Goal: Ask a question: Seek information or help from site administrators or community

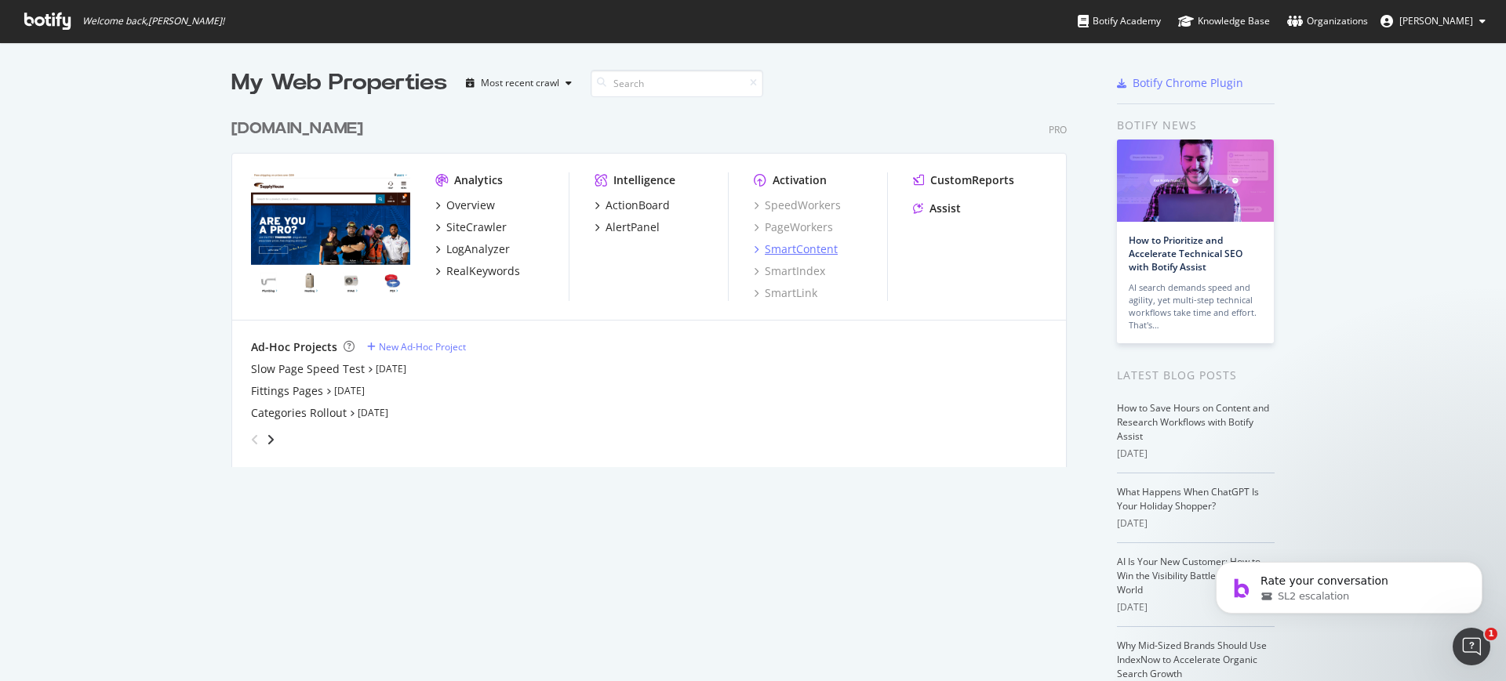
click at [815, 244] on div "SmartContent" at bounding box center [801, 250] width 73 height 16
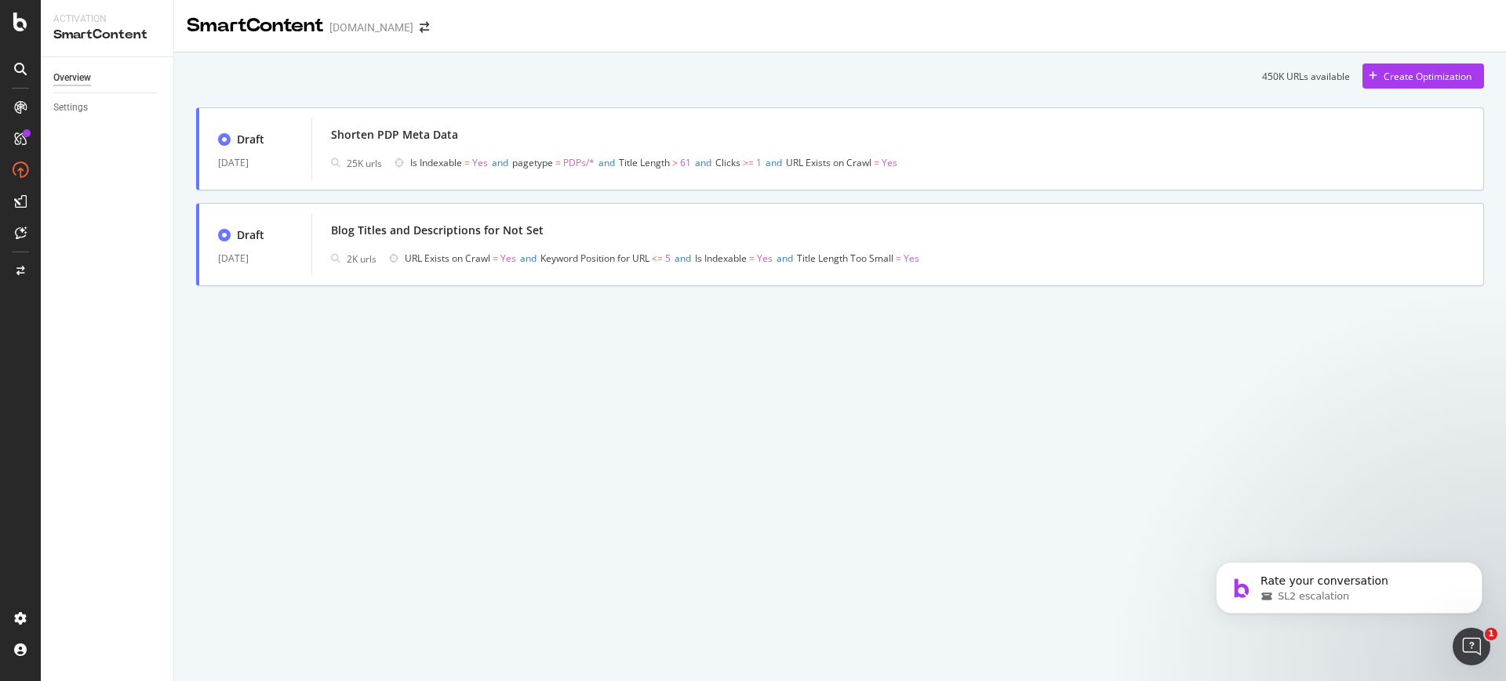
click at [17, 75] on div at bounding box center [20, 68] width 25 height 25
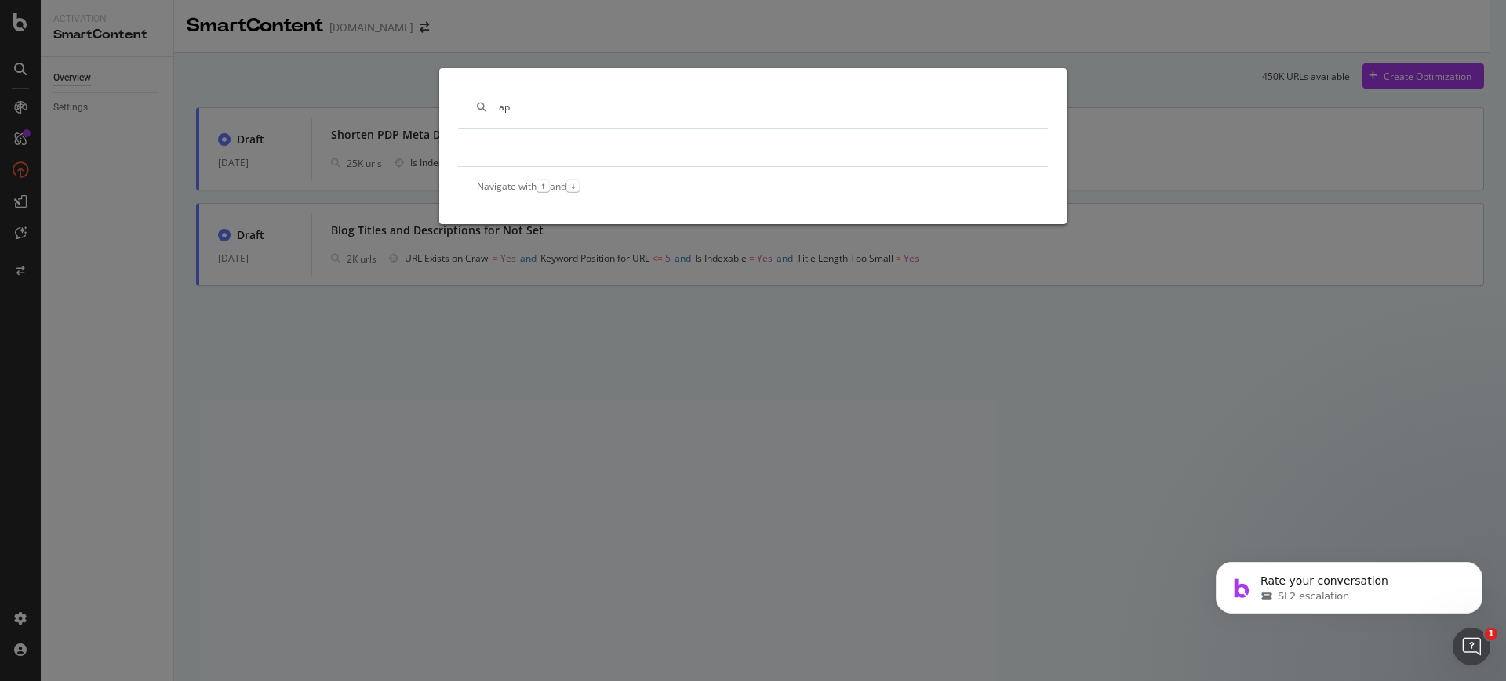
type input "api"
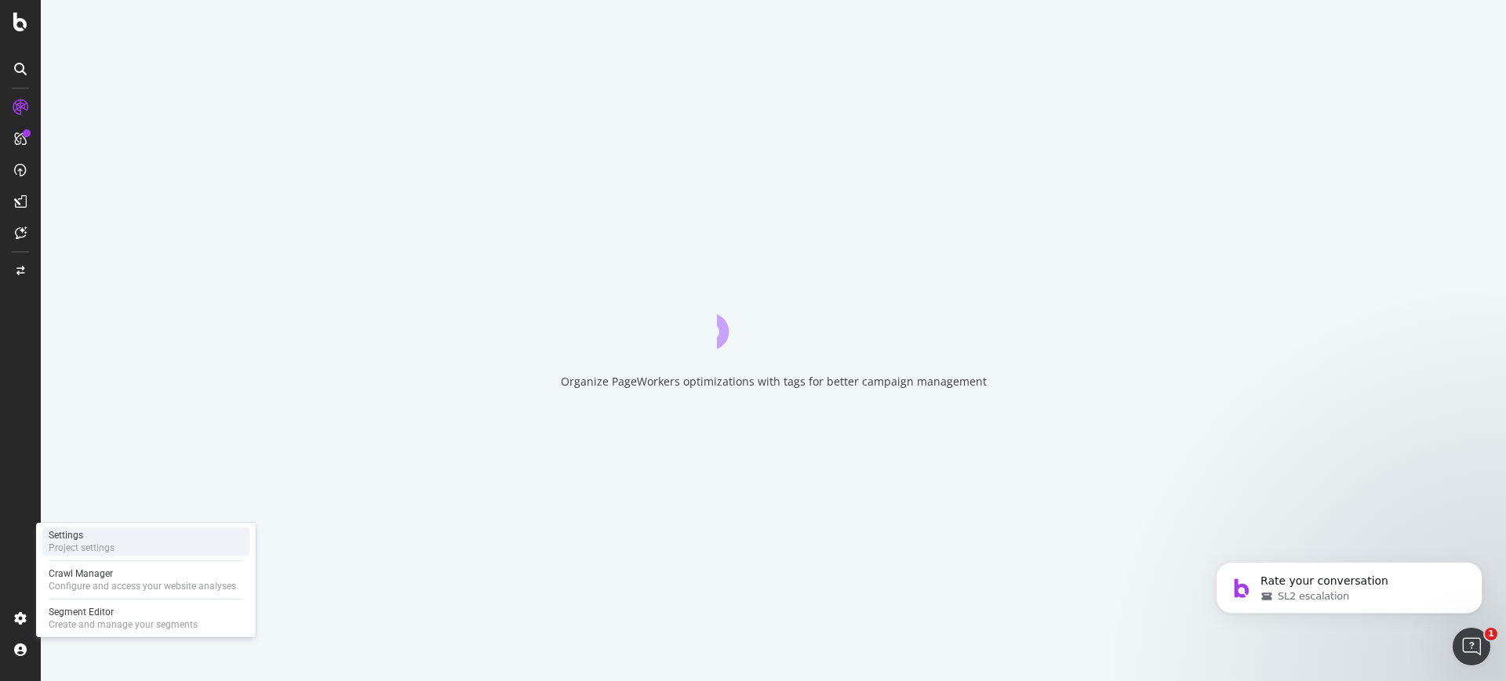
click at [62, 543] on div "Project settings" at bounding box center [82, 548] width 66 height 13
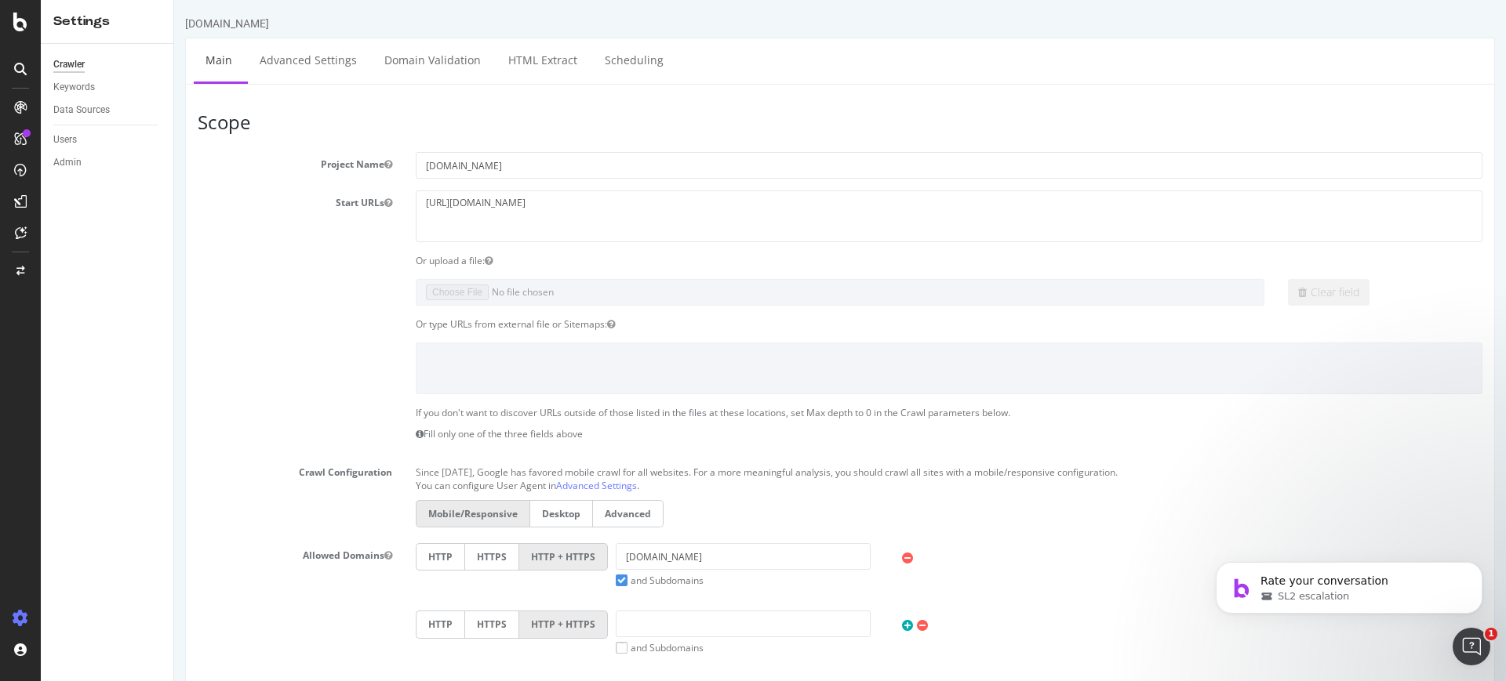
click at [253, 352] on div at bounding box center [840, 368] width 1308 height 51
click at [304, 69] on link "Advanced Settings" at bounding box center [308, 59] width 121 height 43
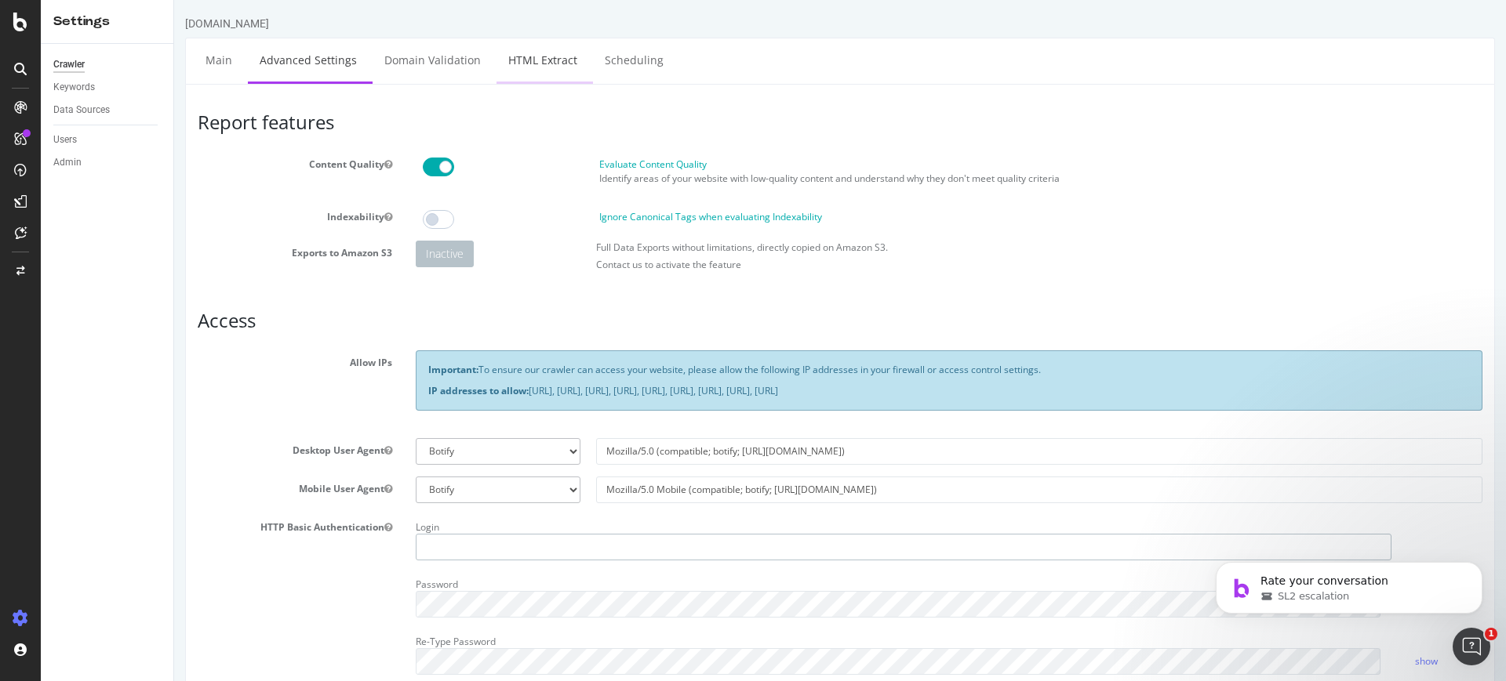
type input "alejandrar@supplyhouse.com"
click at [534, 64] on link "HTML Extract" at bounding box center [542, 59] width 93 height 43
click at [12, 647] on div at bounding box center [21, 650] width 38 height 25
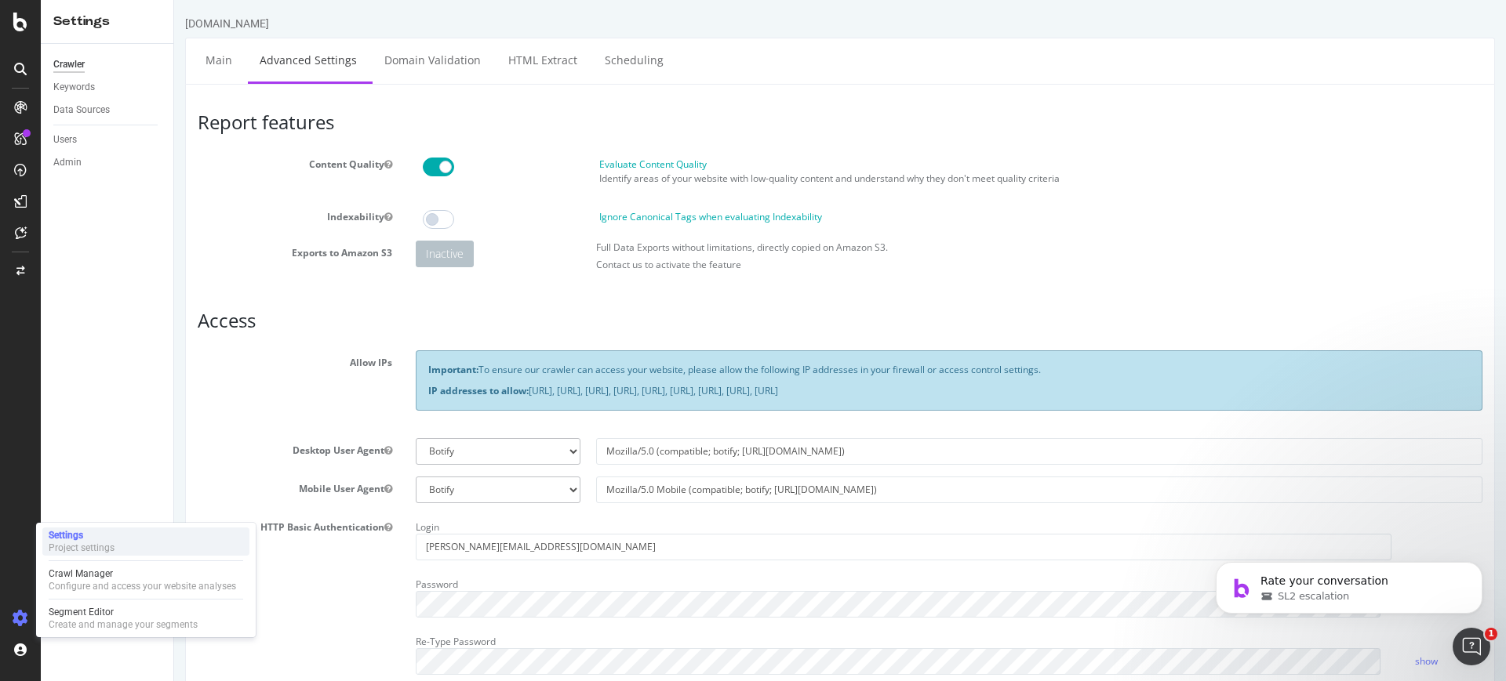
click at [64, 546] on div "Project settings" at bounding box center [82, 548] width 66 height 13
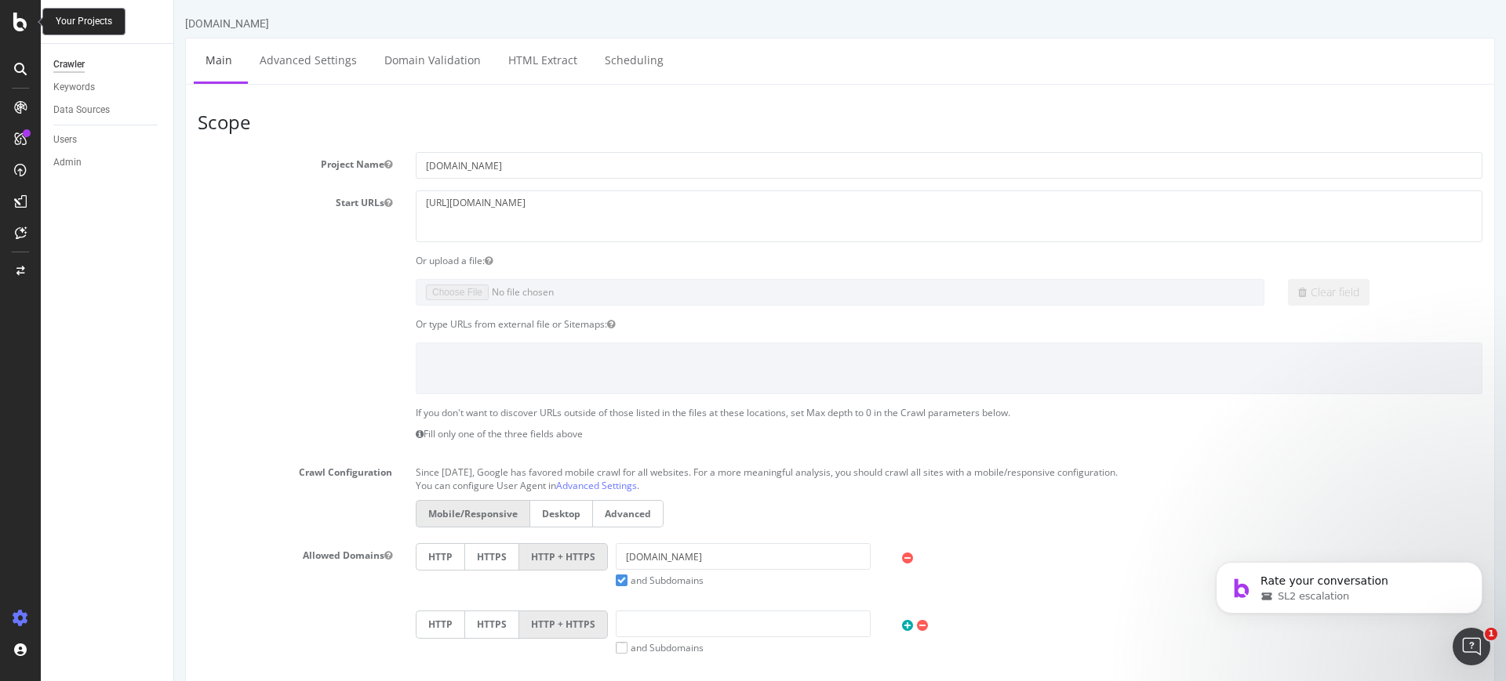
click at [11, 25] on div at bounding box center [21, 22] width 38 height 19
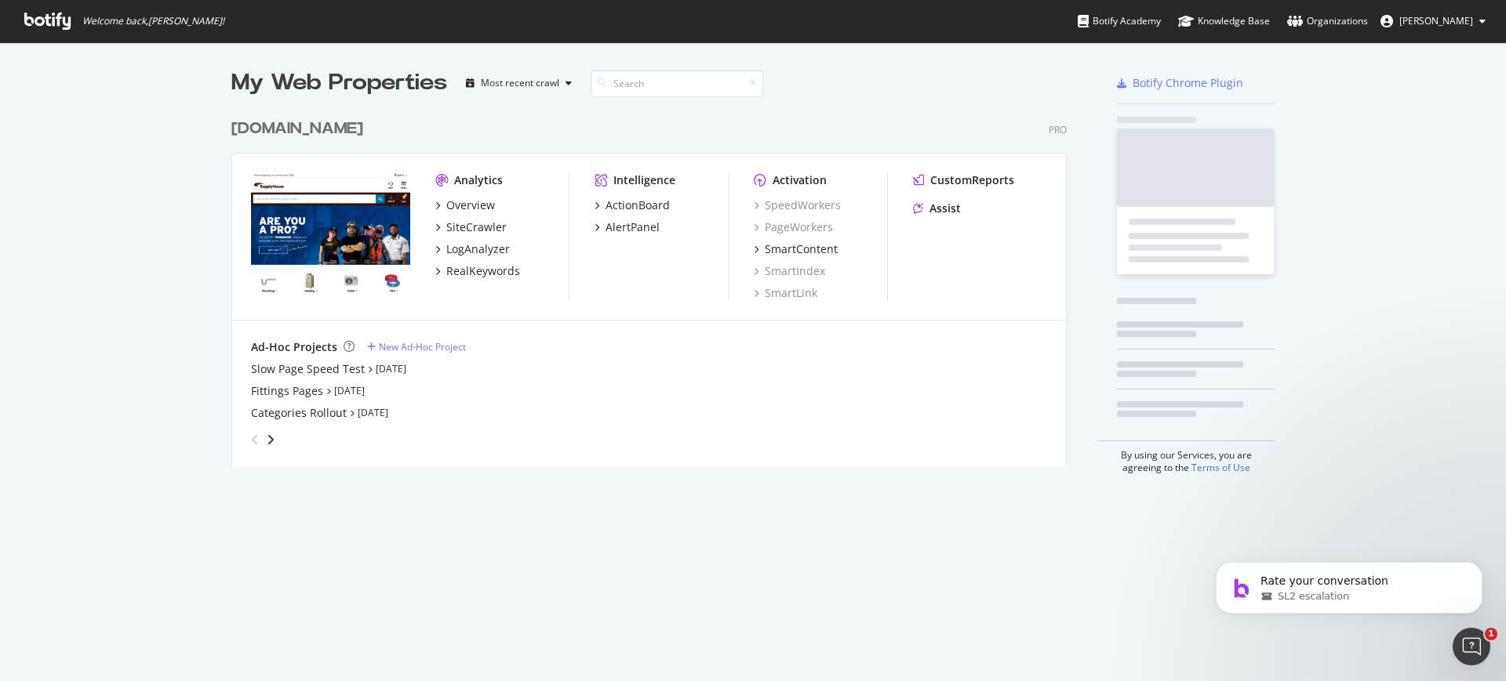
scroll to position [667, 1490]
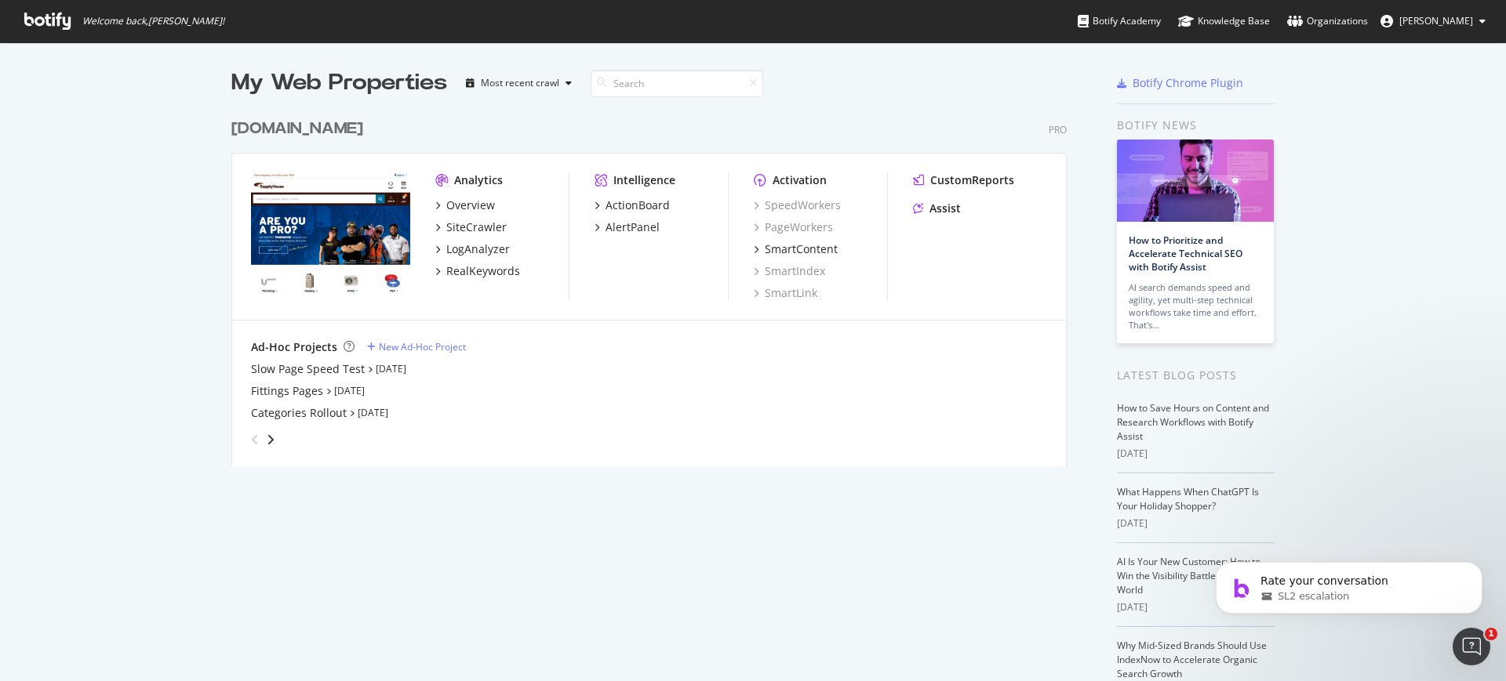
click at [1399, 19] on link at bounding box center [1389, 21] width 19 height 13
click at [1383, 50] on link "Edit Profile" at bounding box center [1421, 55] width 151 height 24
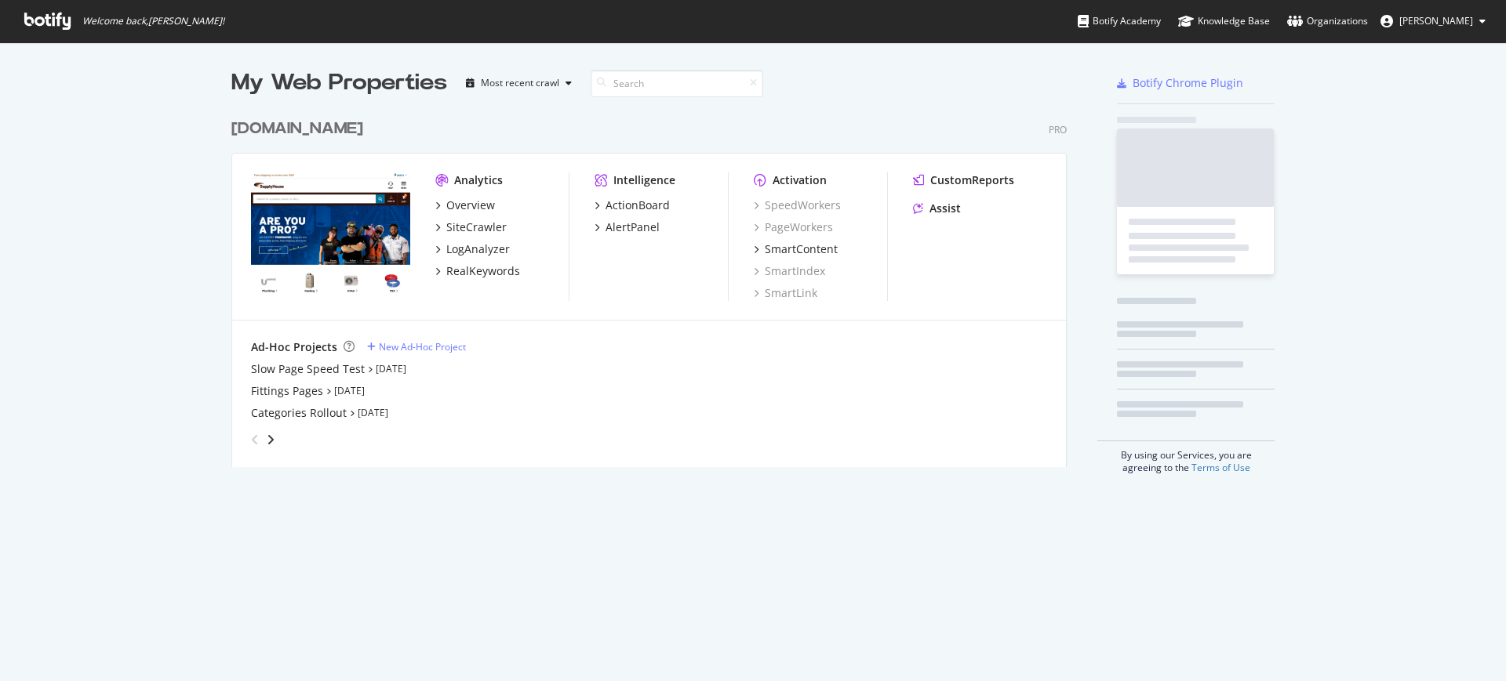
scroll to position [667, 1490]
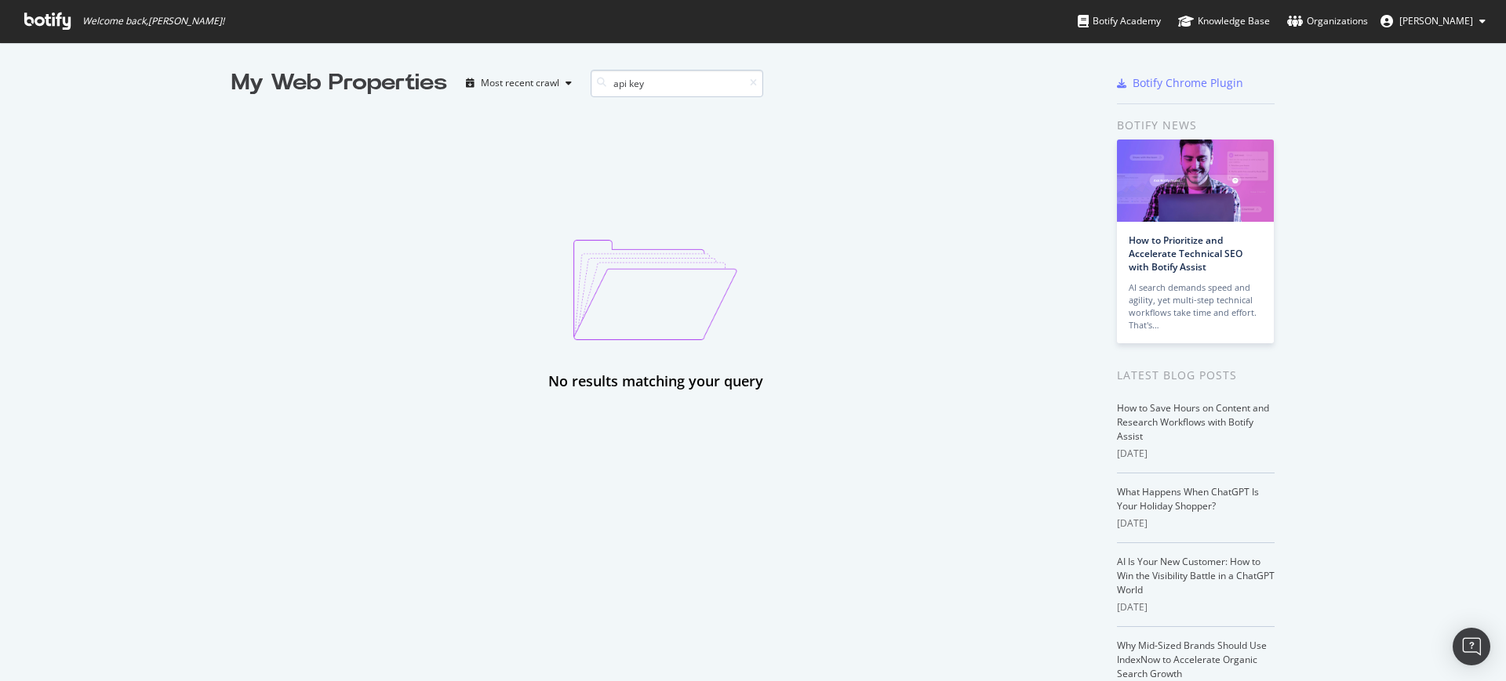
type input "api key"
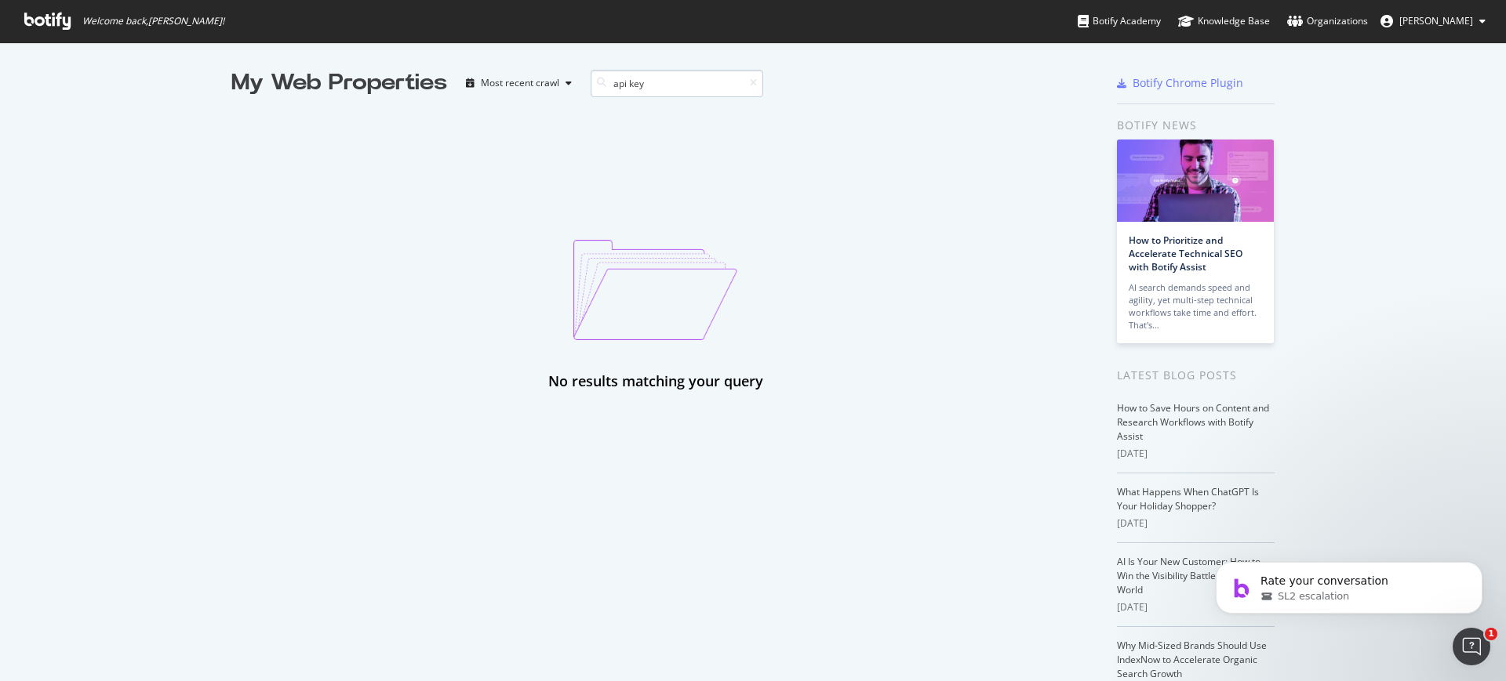
scroll to position [0, 0]
click at [1450, 637] on html at bounding box center [1469, 645] width 38 height 38
drag, startPoint x: 1458, startPoint y: 649, endPoint x: 1459, endPoint y: 641, distance: 7.9
click at [1459, 639] on html "Rate your conversation SL2 escalation" at bounding box center [1349, 584] width 314 height 110
click at [1463, 638] on icon "Open Intercom Messenger" at bounding box center [1469, 645] width 26 height 26
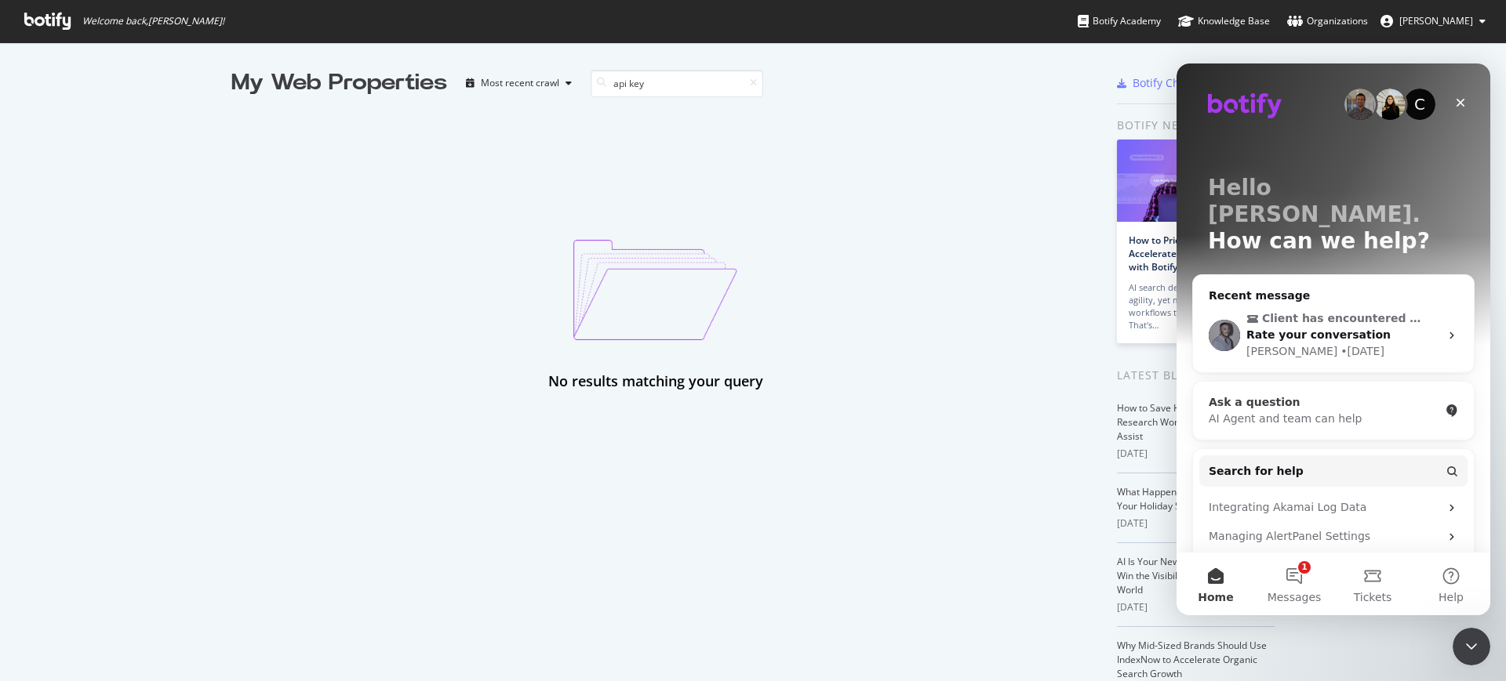
click at [1339, 411] on div "AI Agent and team can help" at bounding box center [1323, 419] width 231 height 16
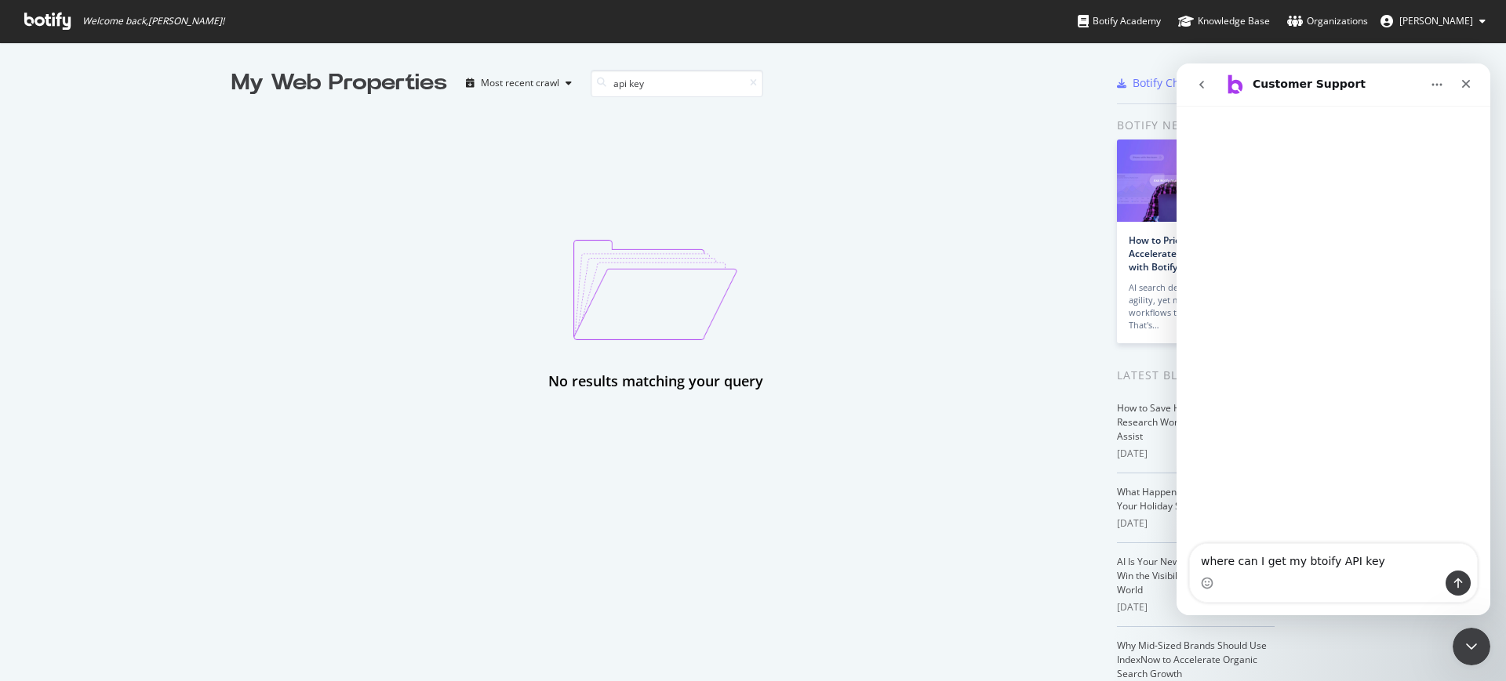
type textarea "where can I get my btoify API key?"
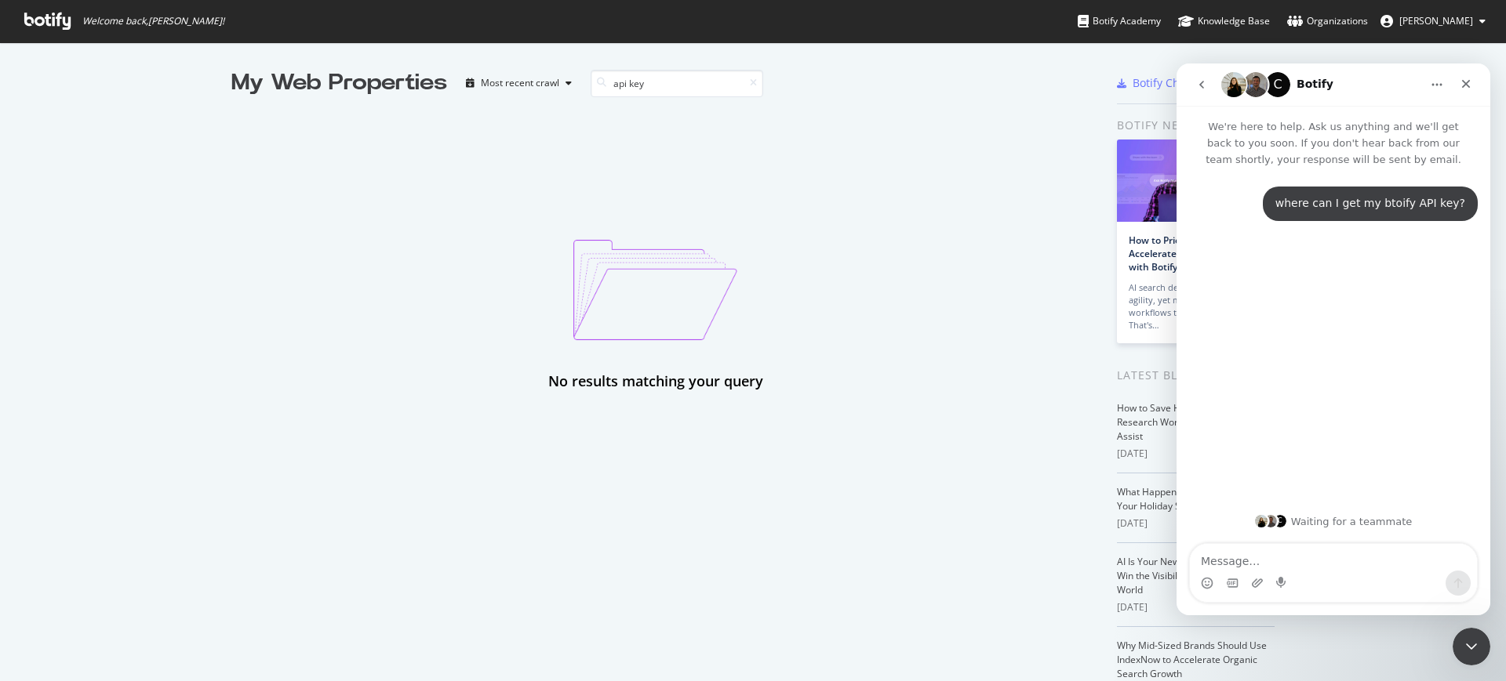
click at [1430, 25] on span "Alejandra Roca" at bounding box center [1436, 20] width 74 height 13
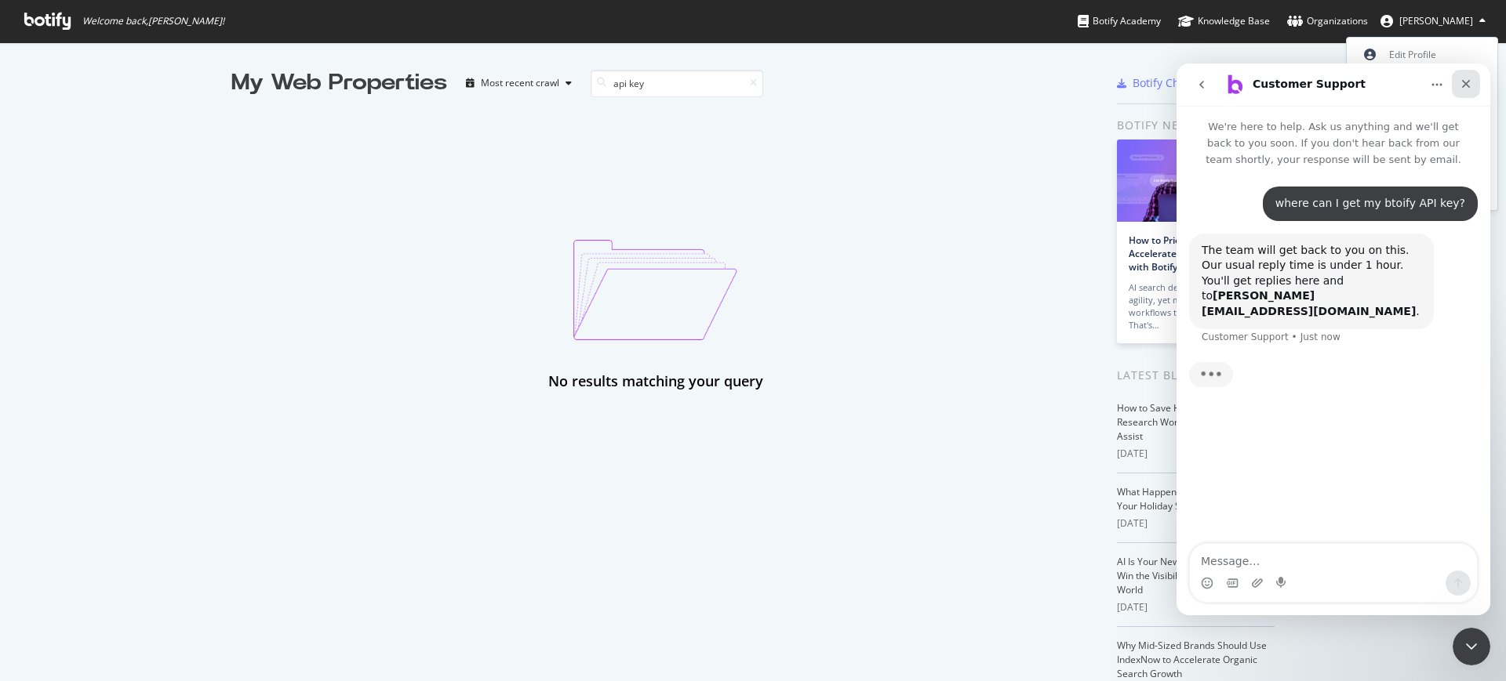
click at [1470, 81] on icon "Close" at bounding box center [1465, 84] width 13 height 13
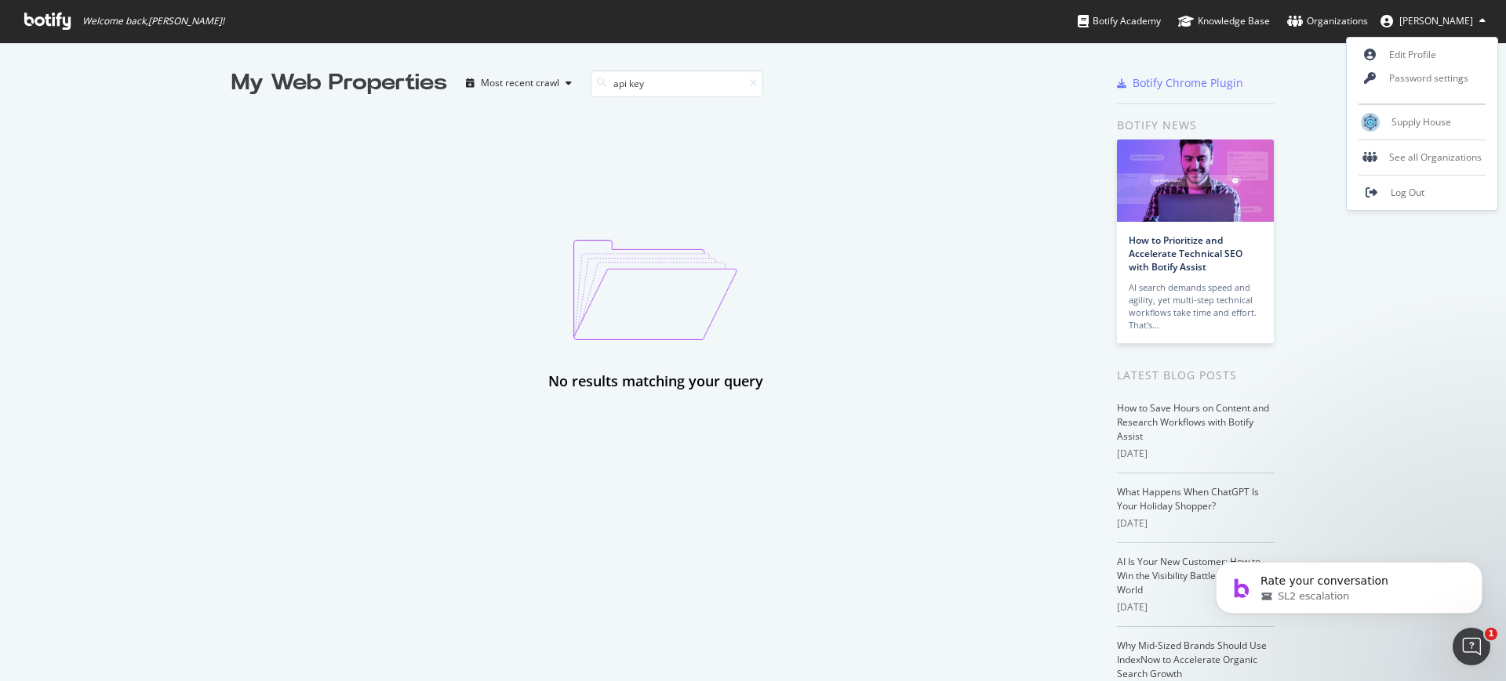
scroll to position [205, 0]
click at [172, 17] on span "Welcome back, Alejandra Roca !" at bounding box center [153, 21] width 142 height 13
click at [64, 19] on icon at bounding box center [47, 21] width 46 height 17
click at [56, 19] on icon at bounding box center [47, 21] width 46 height 17
click at [1415, 27] on span "Alejandra Roca" at bounding box center [1436, 20] width 74 height 13
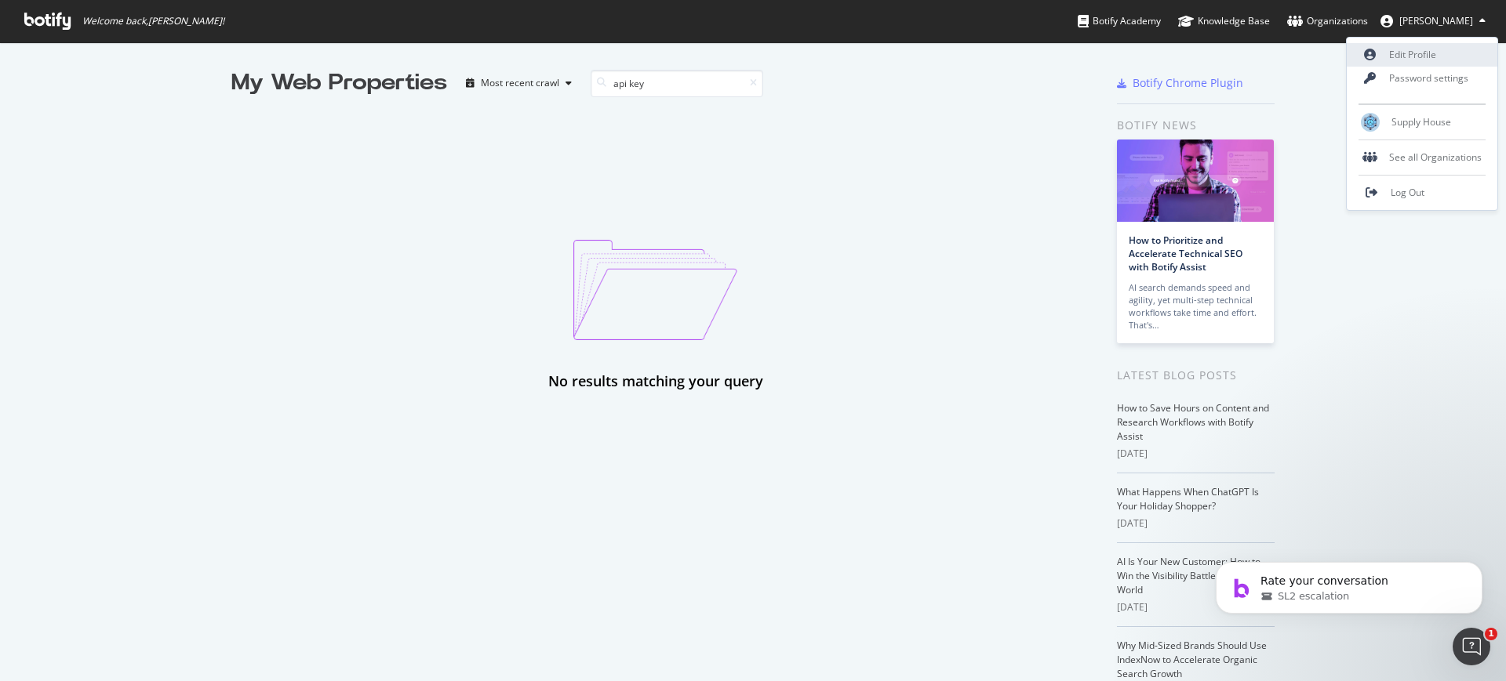
click at [1417, 58] on link "Edit Profile" at bounding box center [1421, 55] width 151 height 24
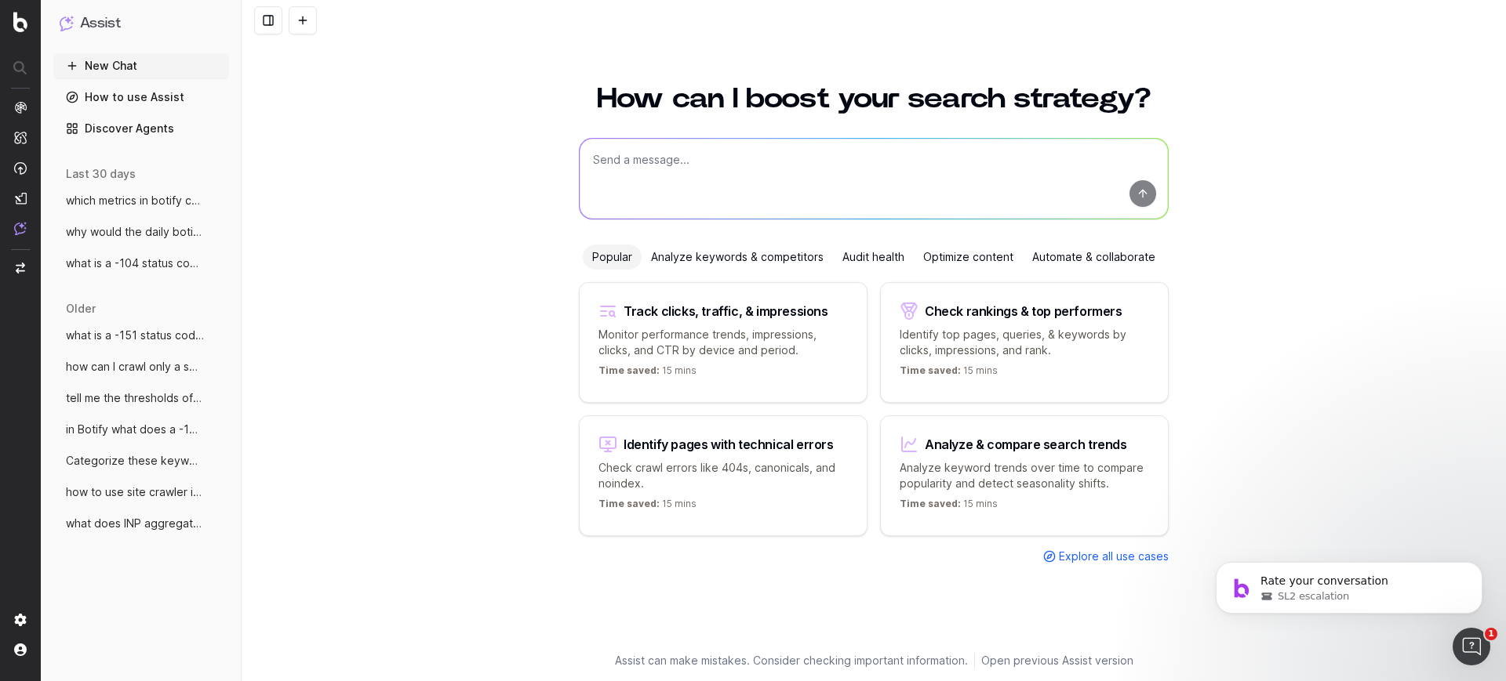
click at [890, 202] on textarea at bounding box center [874, 179] width 588 height 80
type textarea "where do I get my Botify api key"
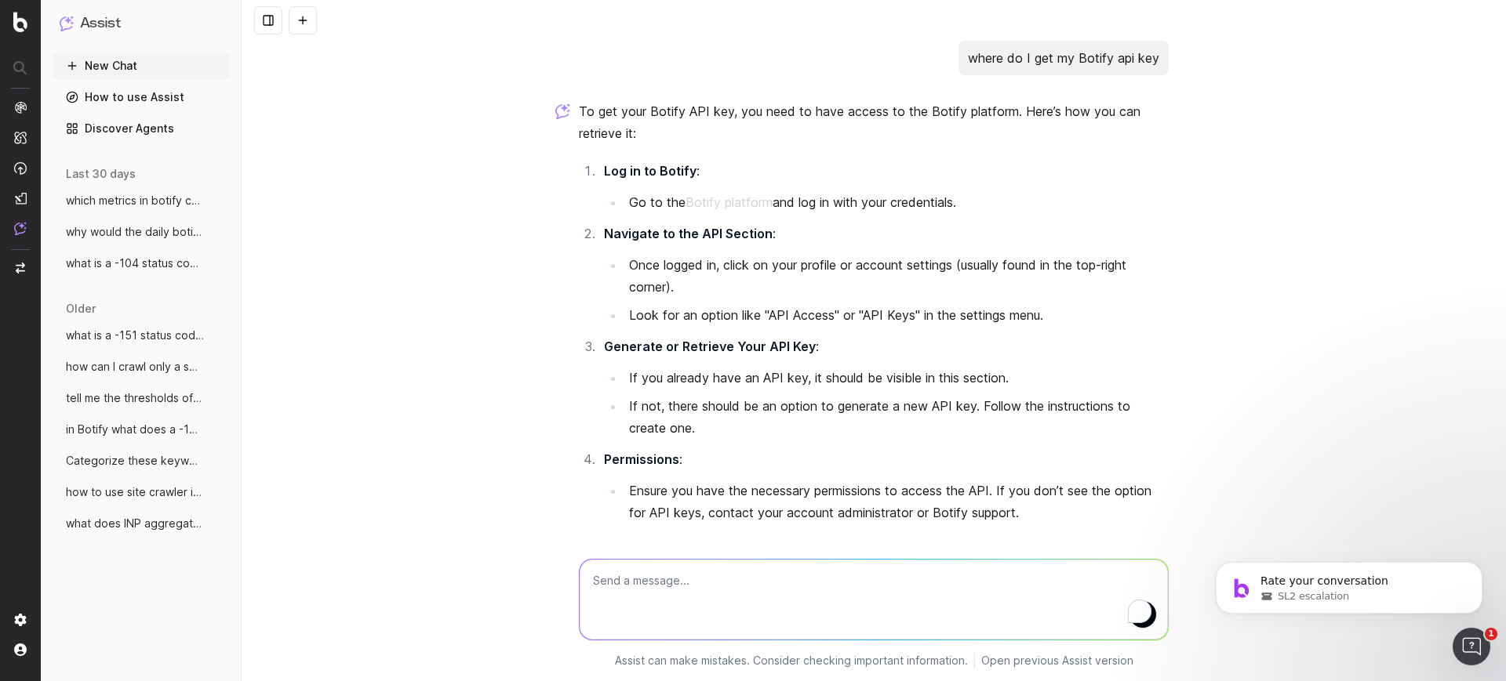
scroll to position [37, 0]
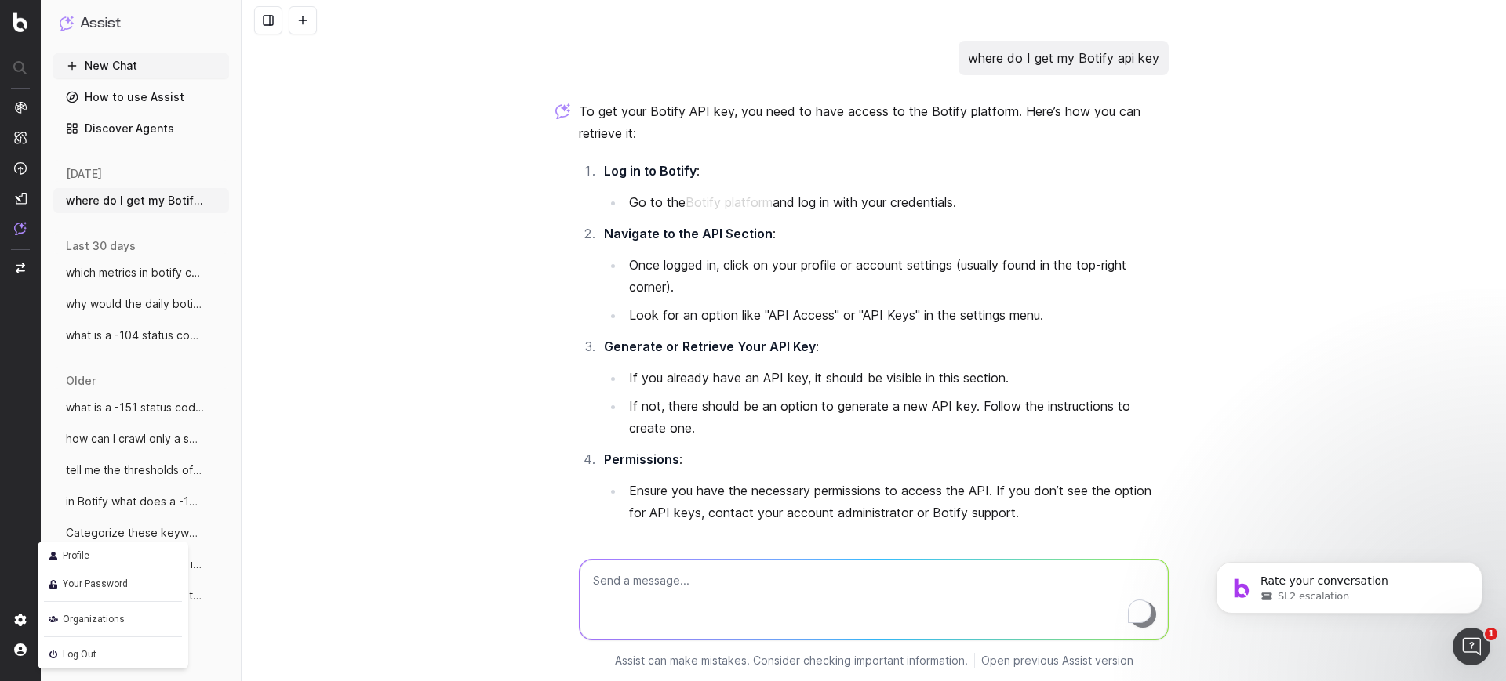
click at [76, 557] on span "Profile" at bounding box center [76, 556] width 27 height 19
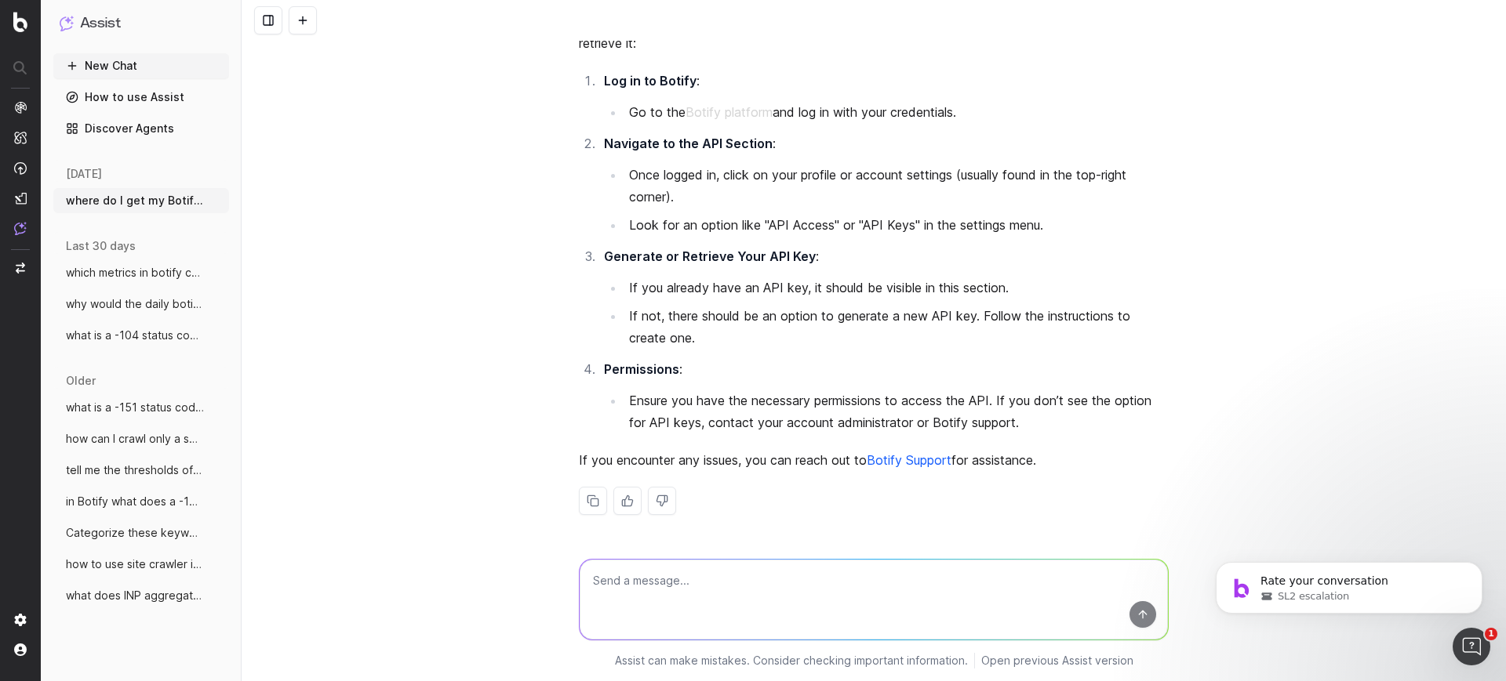
click at [865, 587] on textarea at bounding box center [874, 600] width 588 height 80
type textarea "dn"
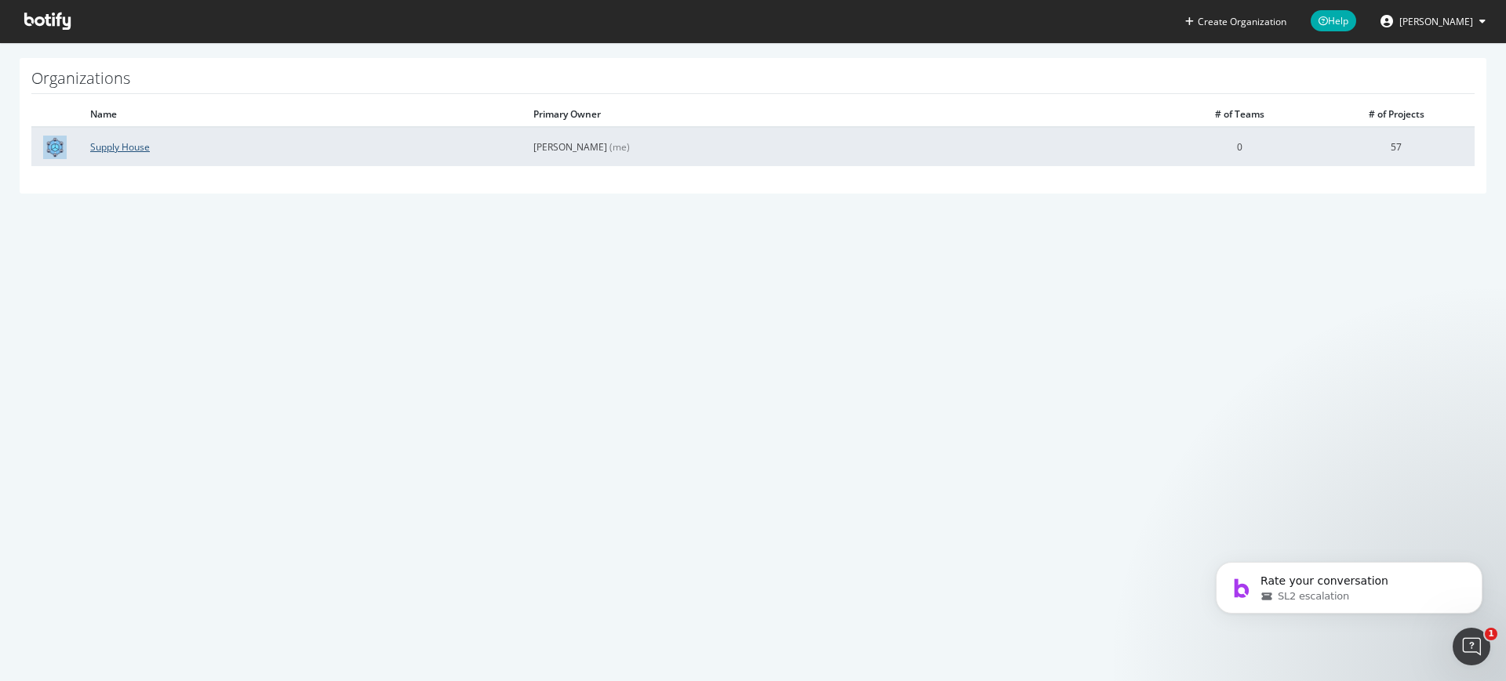
click at [116, 141] on link "Supply House" at bounding box center [120, 146] width 60 height 13
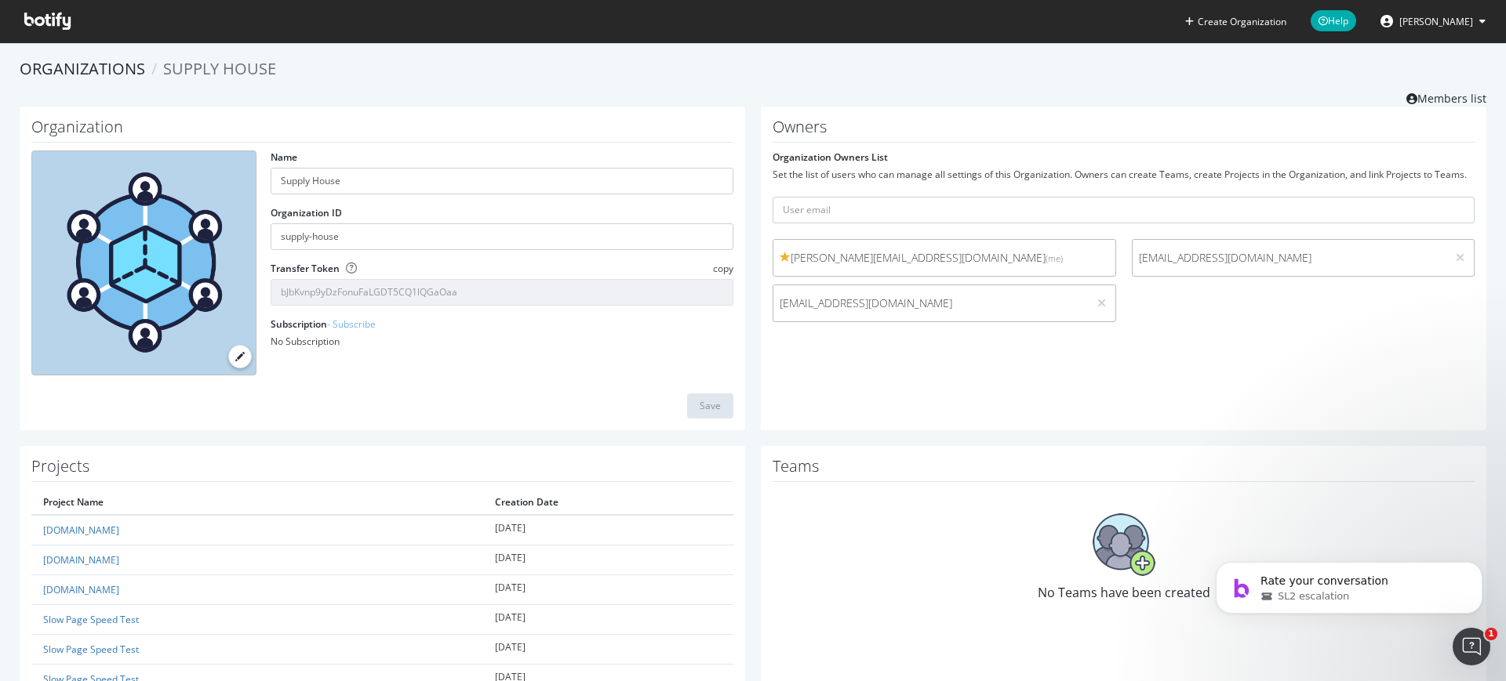
click at [1442, 16] on span "[PERSON_NAME]" at bounding box center [1436, 21] width 74 height 13
click at [1429, 57] on link "Edit Profile" at bounding box center [1421, 55] width 151 height 24
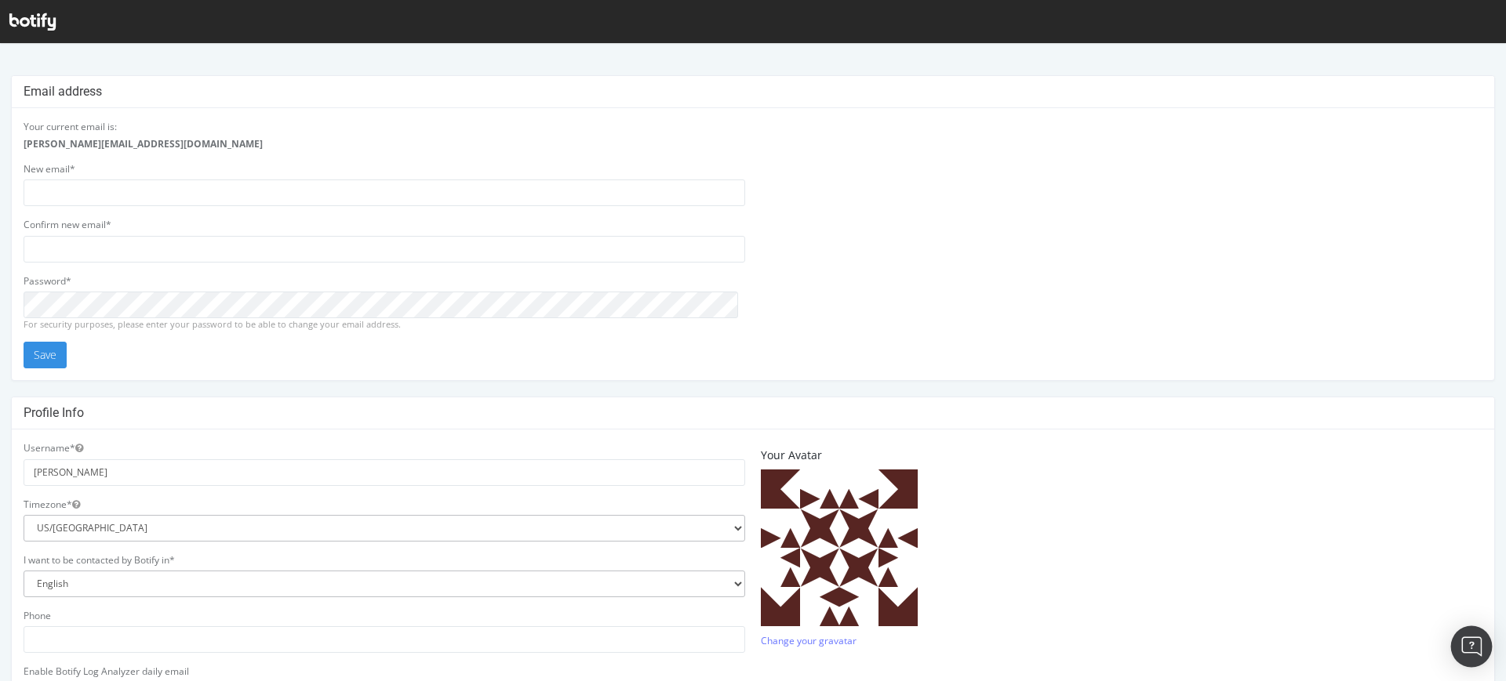
click at [1473, 649] on img "Open Intercom Messenger" at bounding box center [1471, 647] width 20 height 20
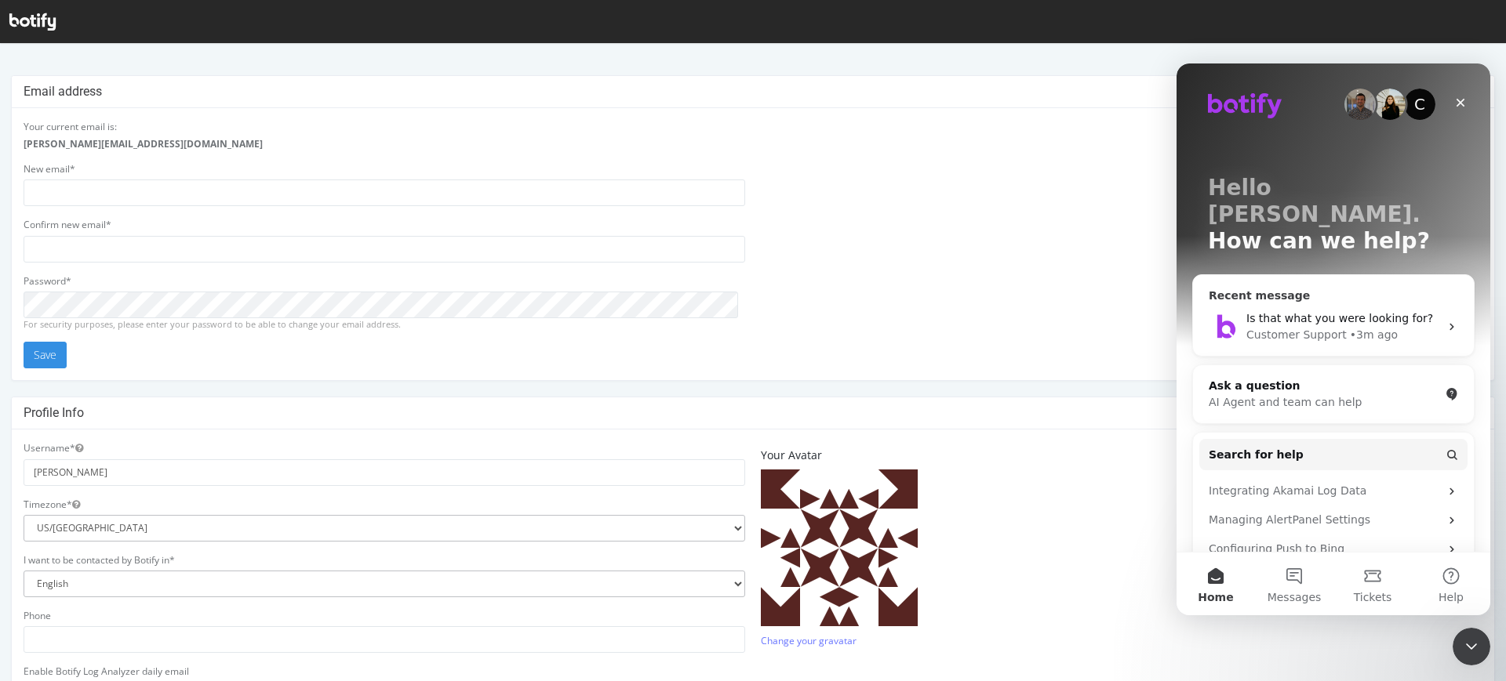
click at [1362, 312] on span "Is that what you were looking for?" at bounding box center [1339, 318] width 187 height 13
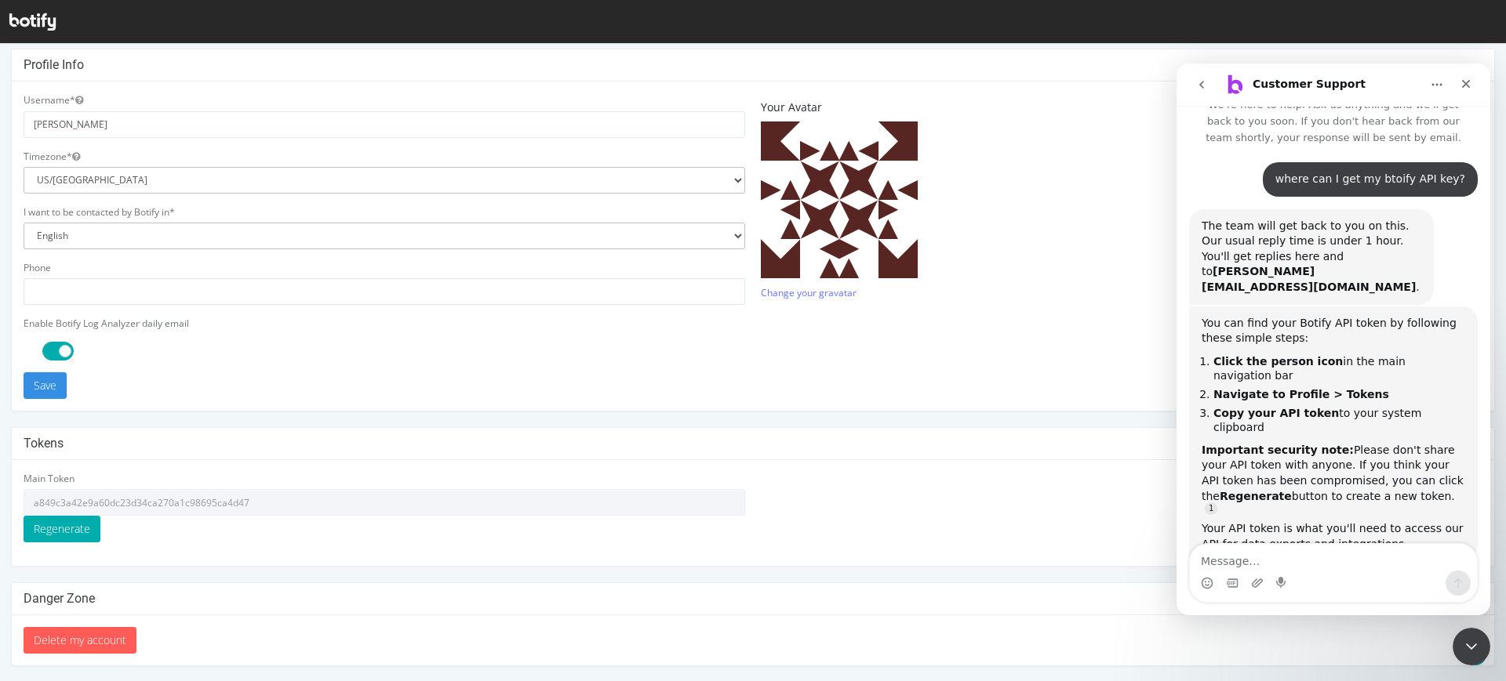
scroll to position [56, 0]
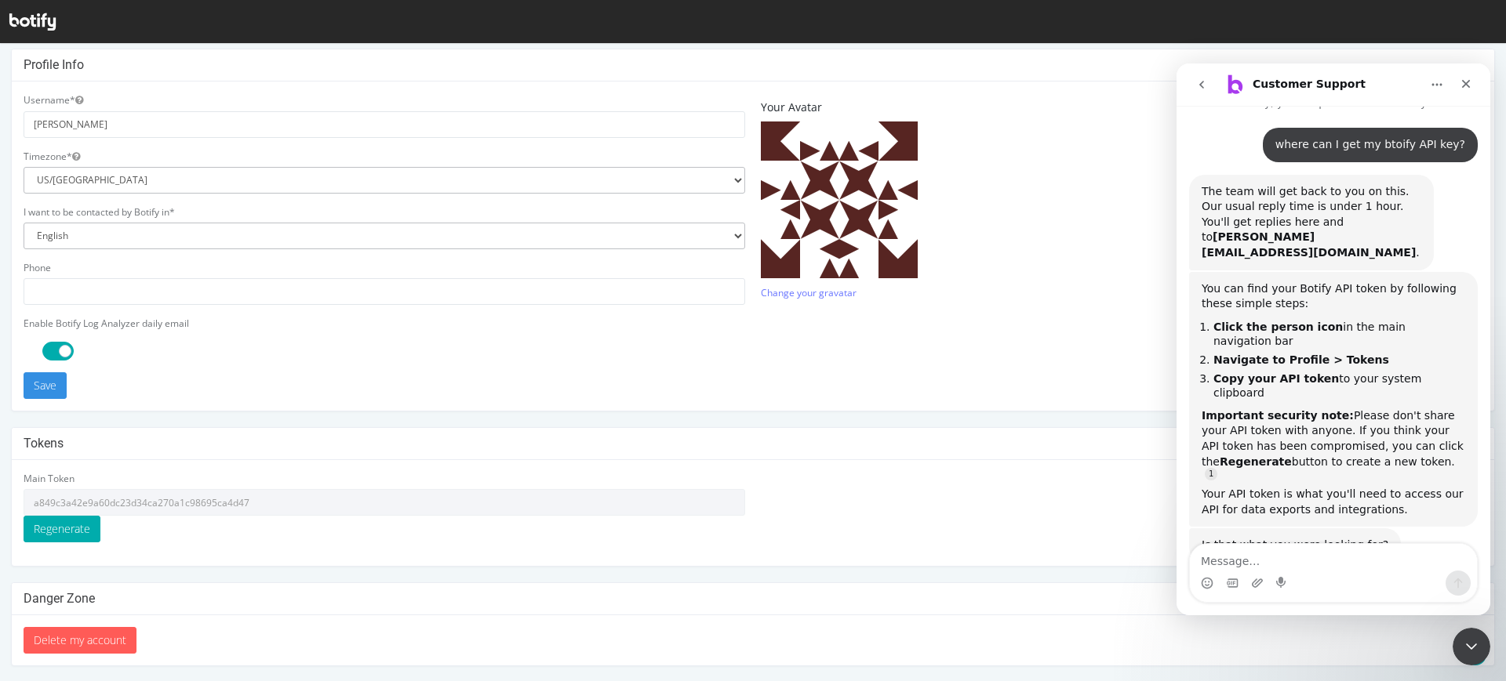
click at [1278, 552] on textarea "Message…" at bounding box center [1333, 557] width 287 height 27
type input "[PERSON_NAME][EMAIL_ADDRESS][DOMAIN_NAME]"
click at [53, 532] on button "Regenerate" at bounding box center [62, 529] width 77 height 27
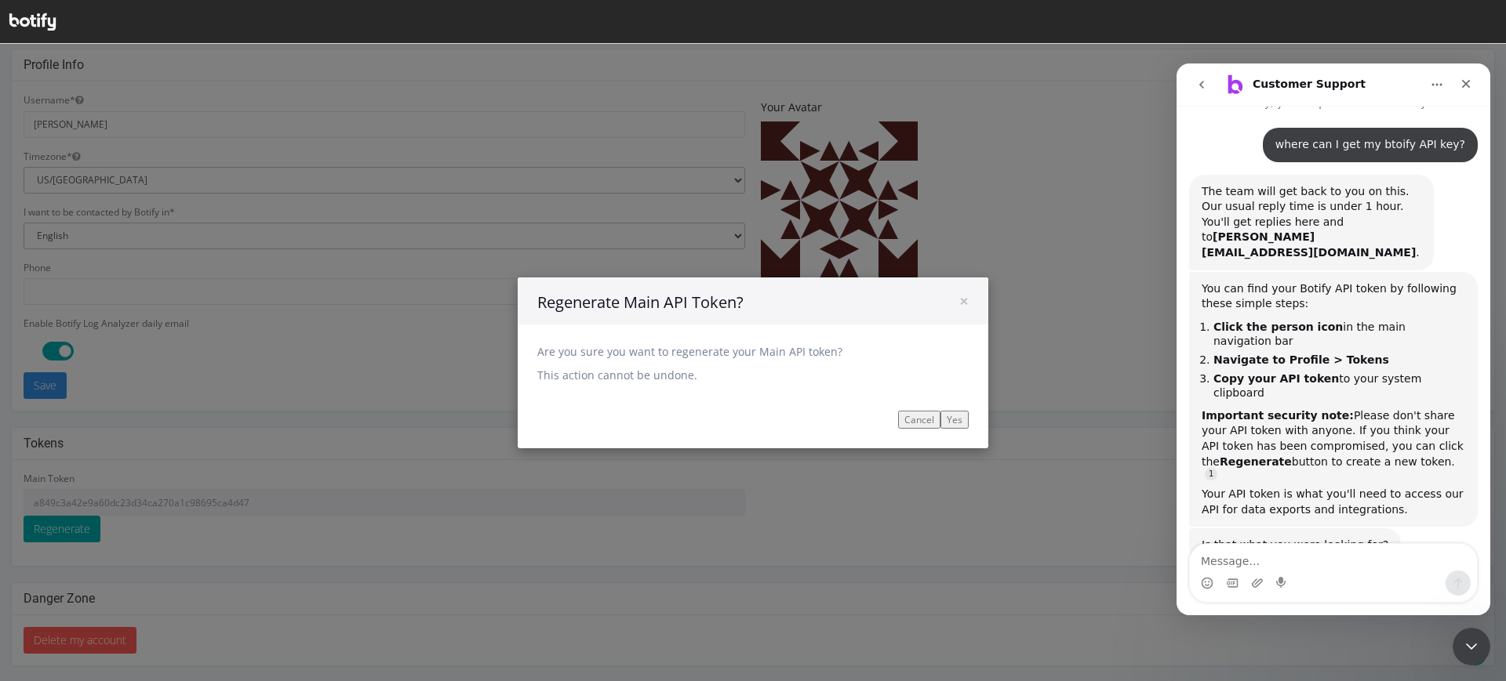
click at [911, 419] on button "Cancel" at bounding box center [919, 419] width 42 height 18
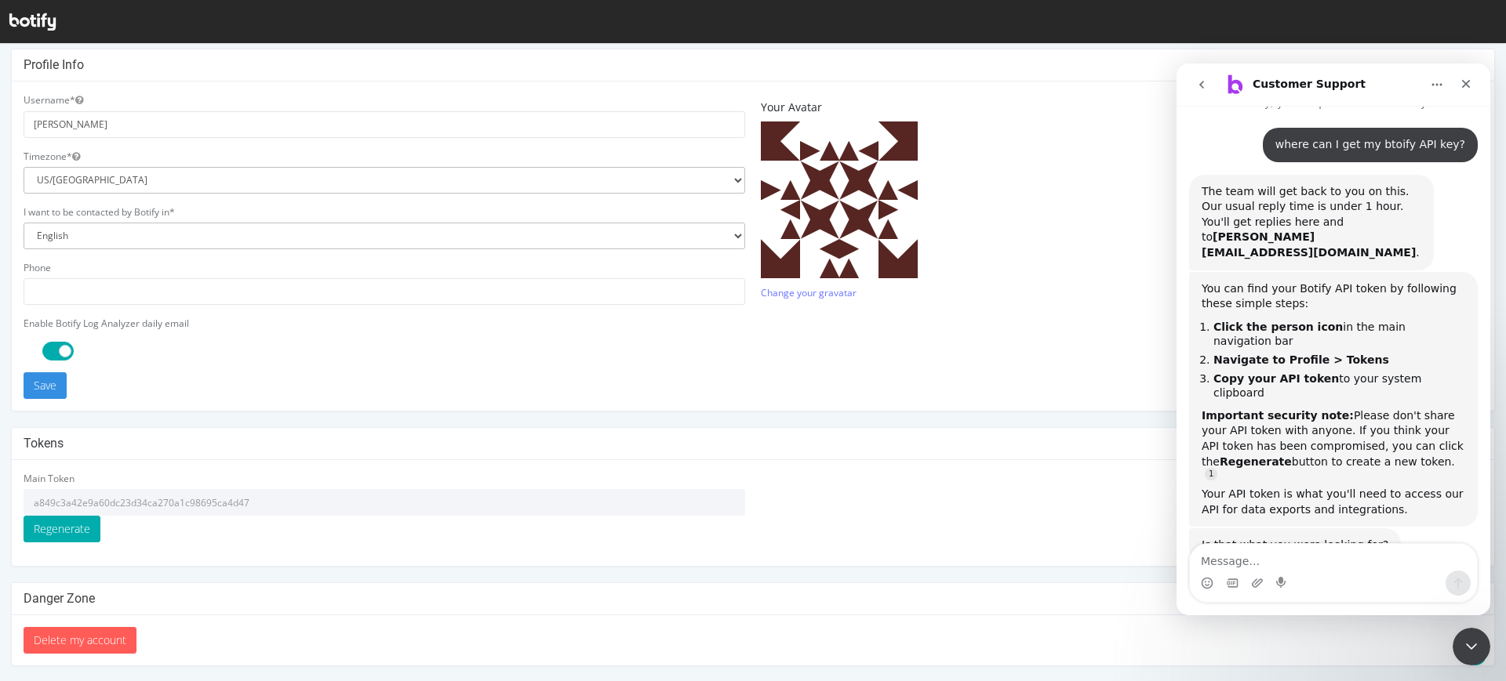
click at [237, 505] on input "a849c3a42e9a60dc23d34ca270a1c98695ca4d47" at bounding box center [384, 502] width 721 height 27
click at [200, 500] on input "a849c3a42e9a60dc23d34ca270a1c98695ca4d47" at bounding box center [384, 502] width 721 height 27
click at [1357, 588] on div "Intercom messenger" at bounding box center [1333, 583] width 287 height 25
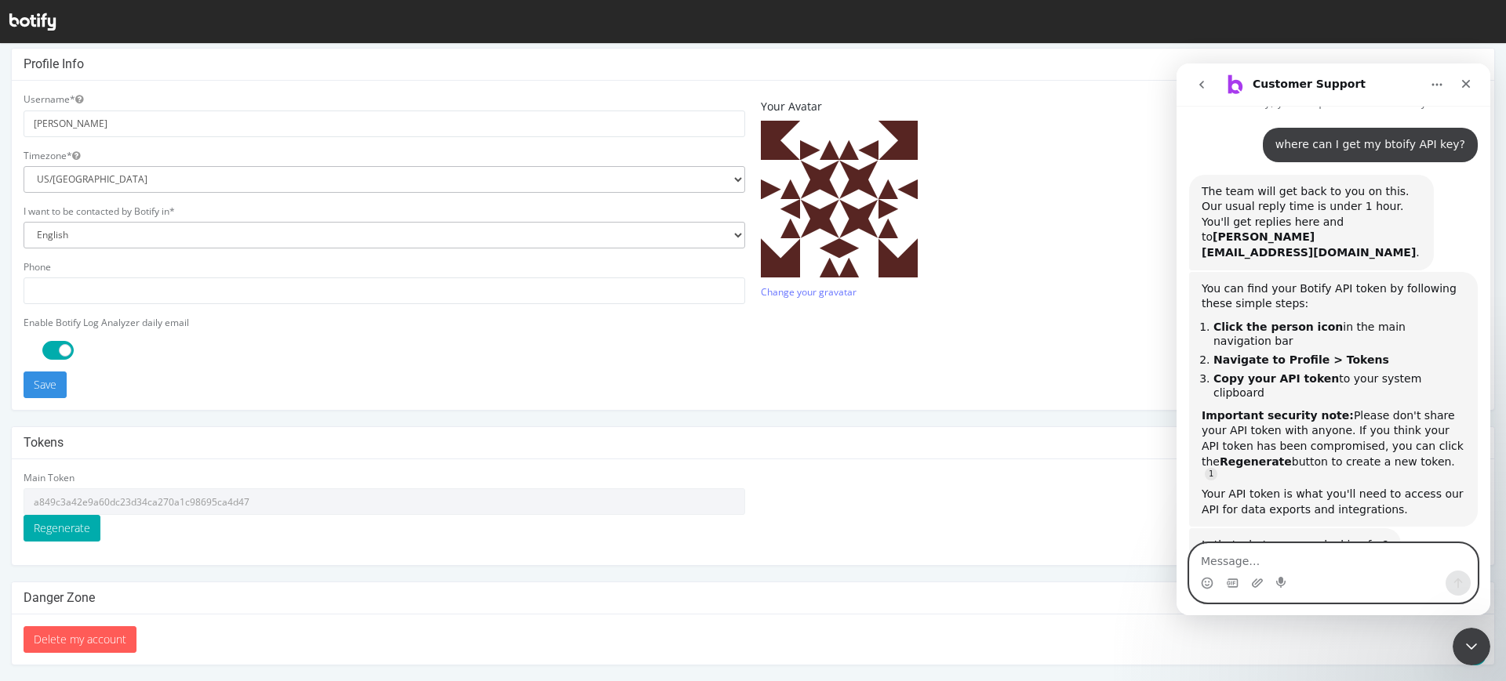
click at [1297, 552] on textarea "Message…" at bounding box center [1333, 557] width 287 height 27
type textarea "is a main token the same as an API key?]"
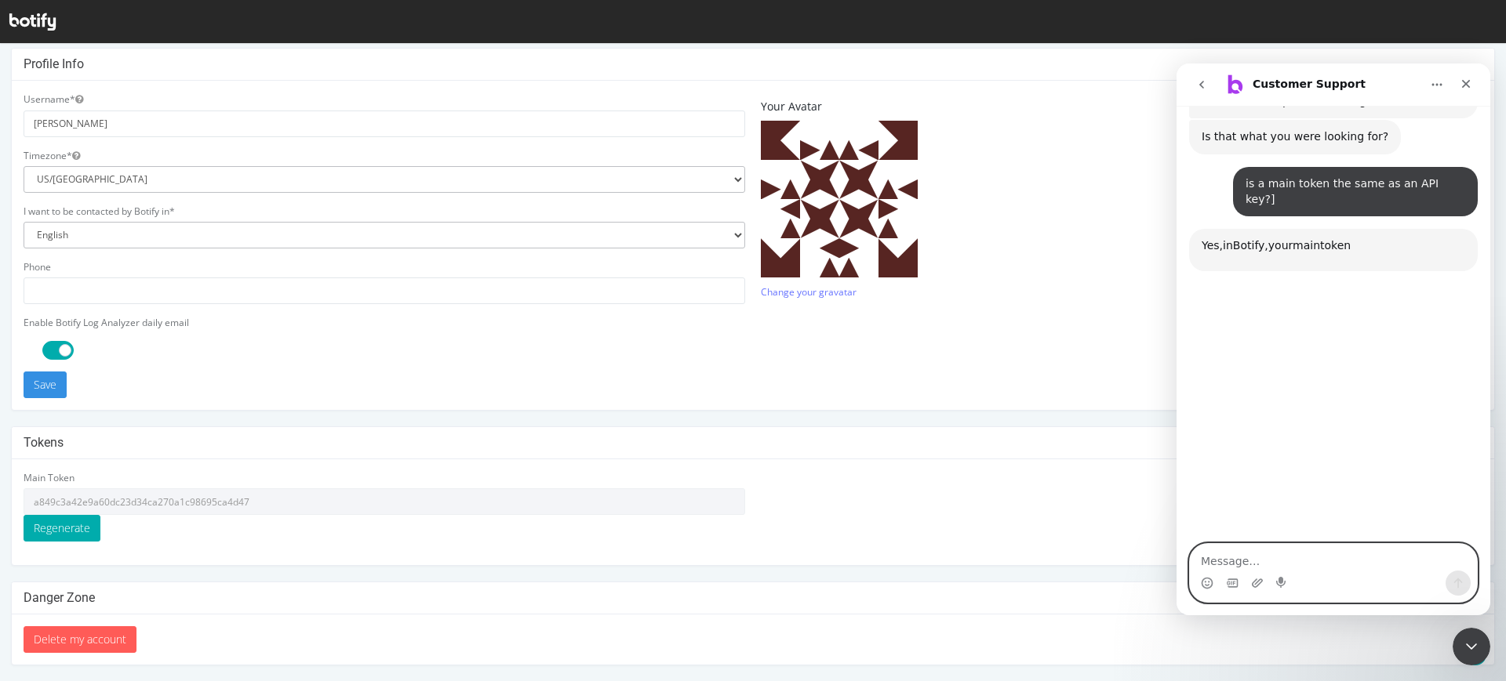
scroll to position [478, 0]
